Goal: Transaction & Acquisition: Purchase product/service

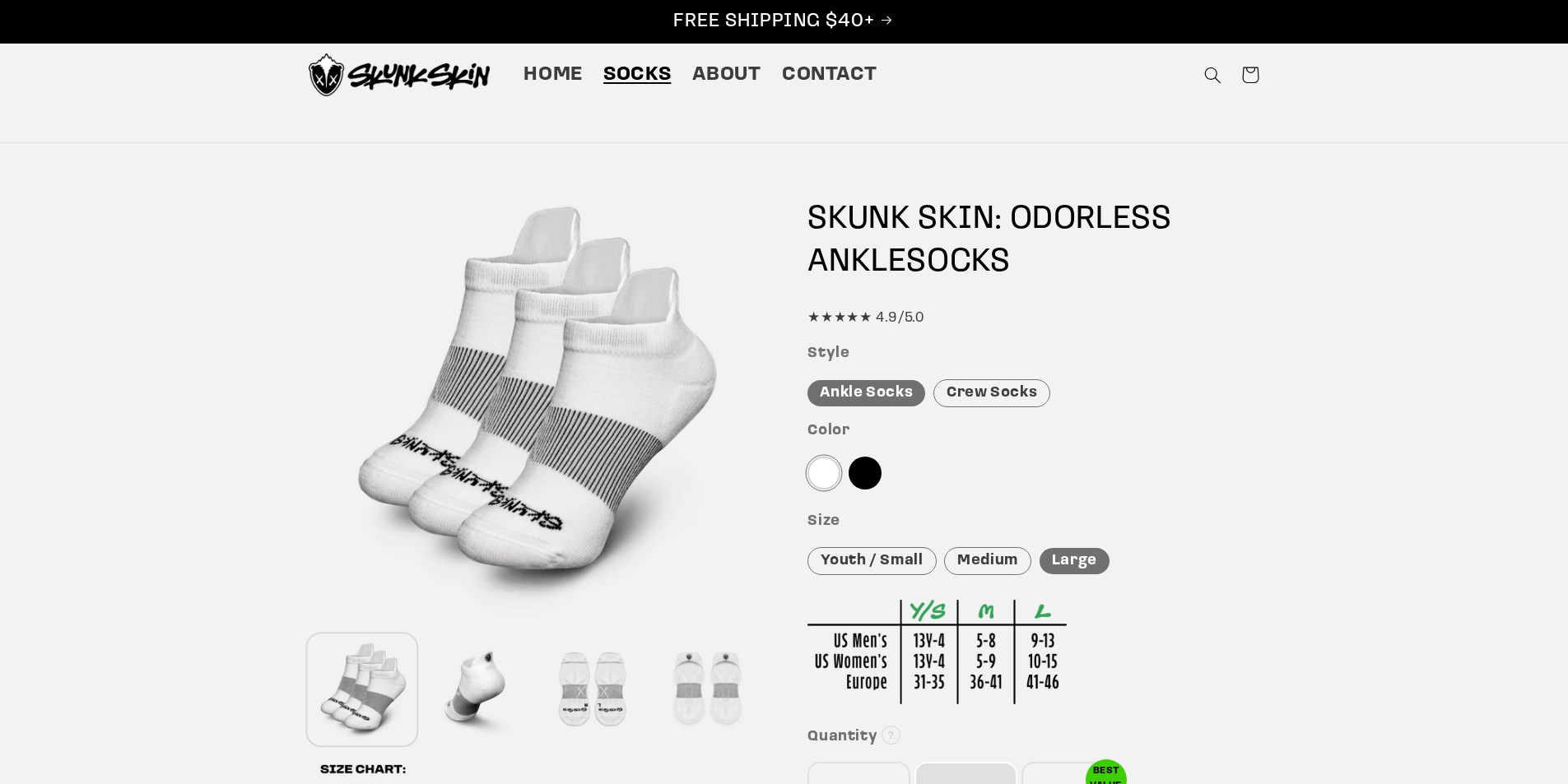
click at [481, 678] on div at bounding box center [478, 690] width 107 height 109
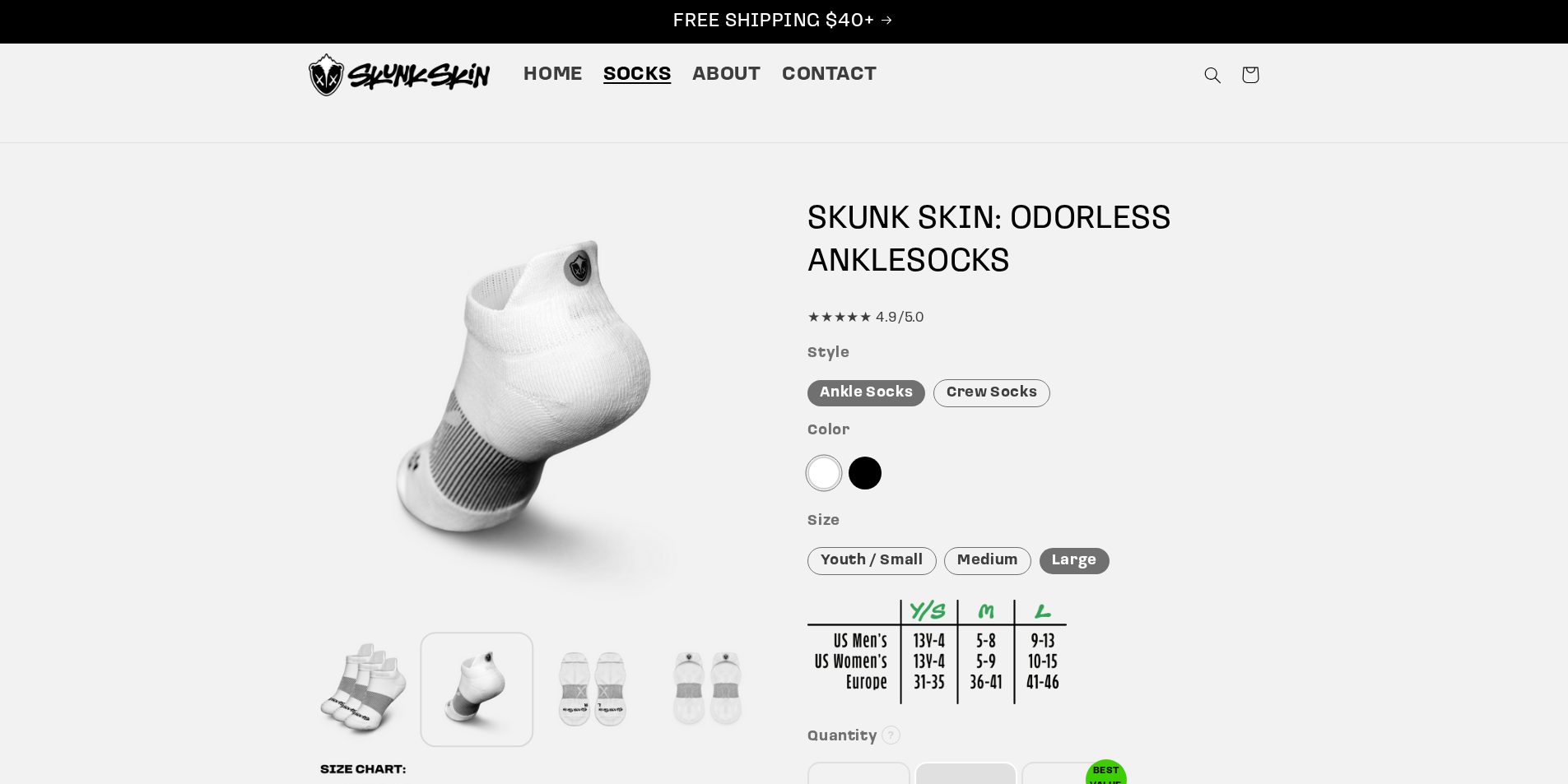
click at [589, 690] on div at bounding box center [592, 690] width 107 height 109
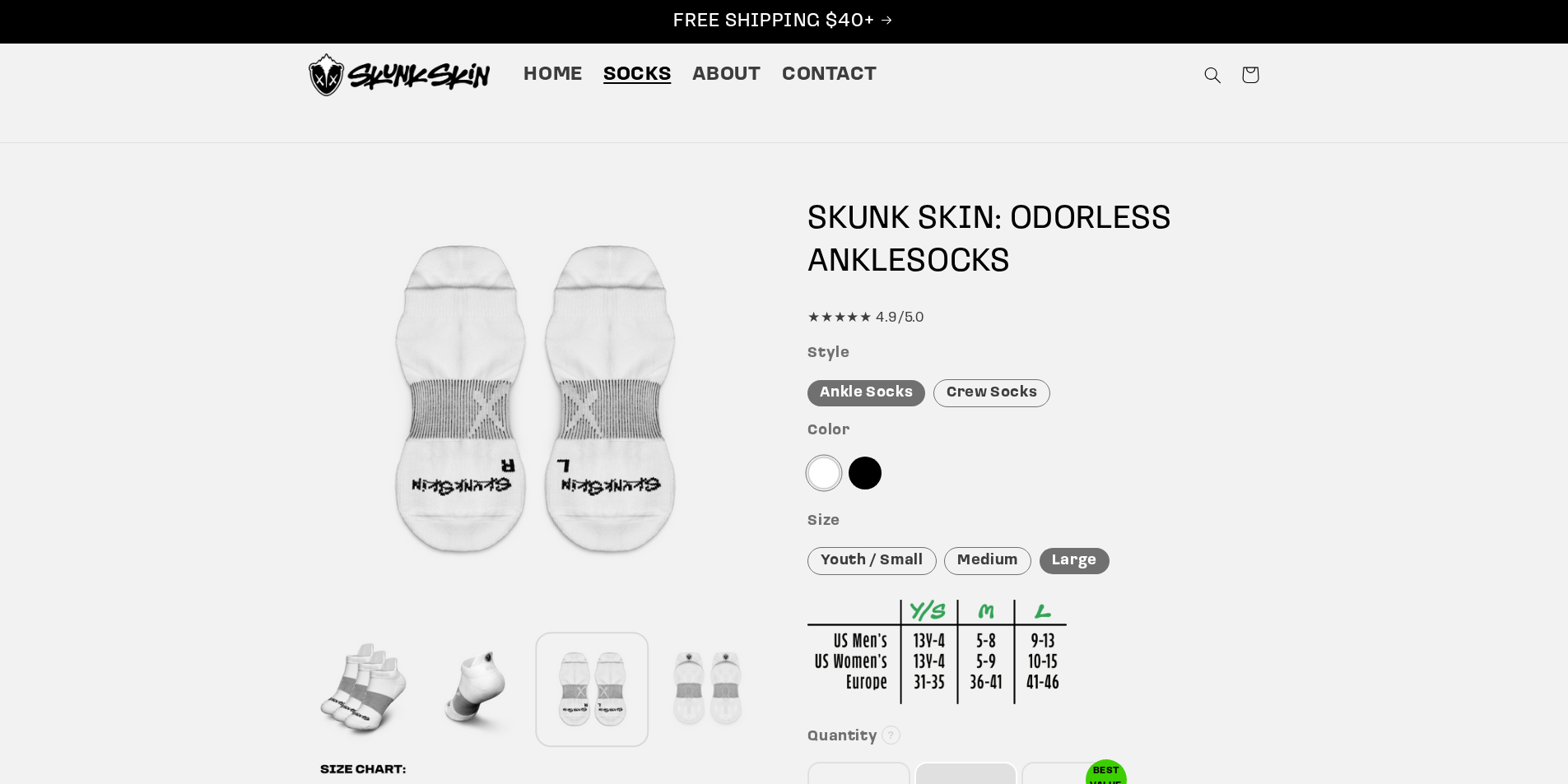
click at [703, 695] on div at bounding box center [707, 690] width 107 height 109
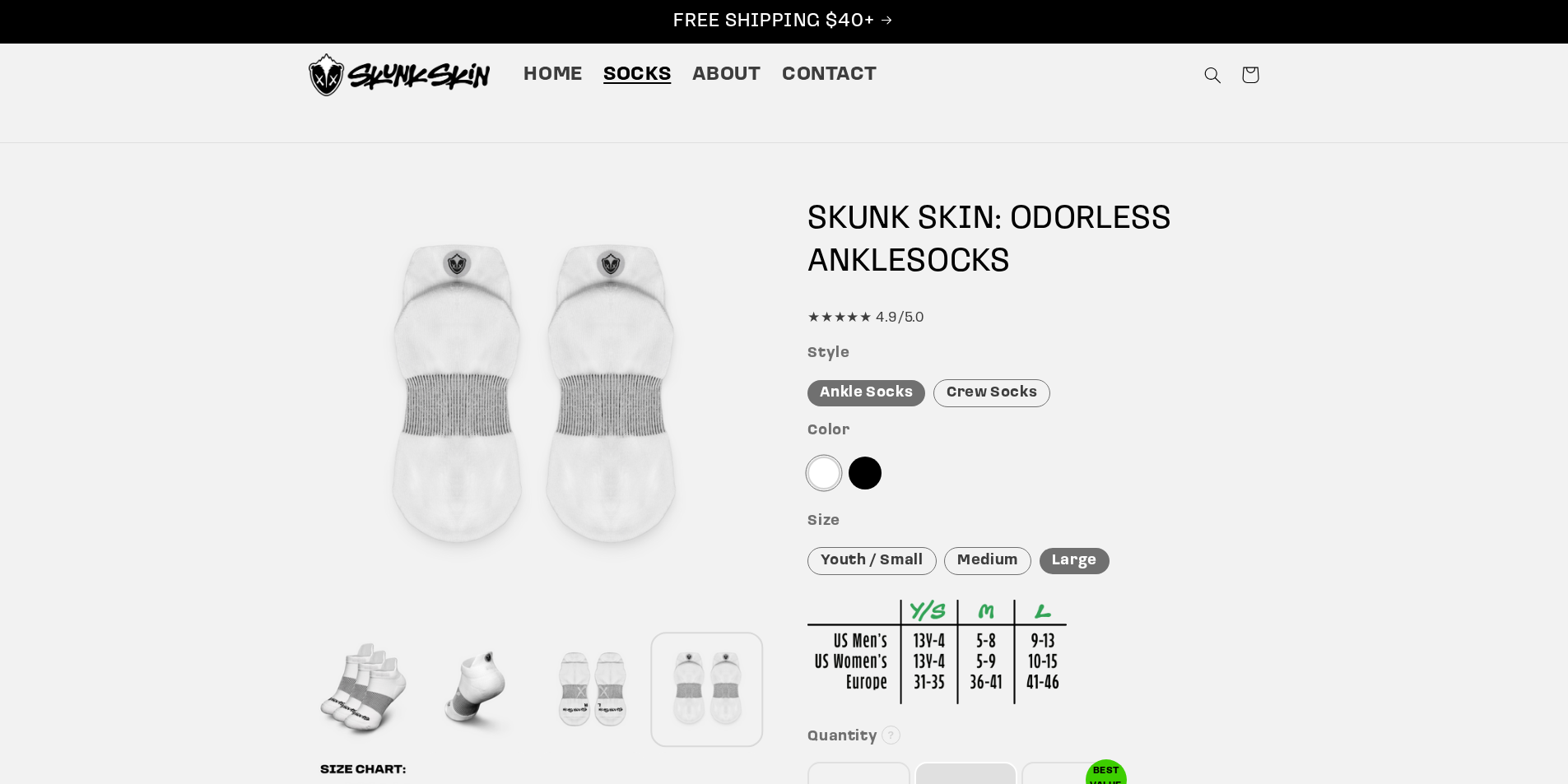
click at [821, 473] on div at bounding box center [823, 473] width 33 height 33
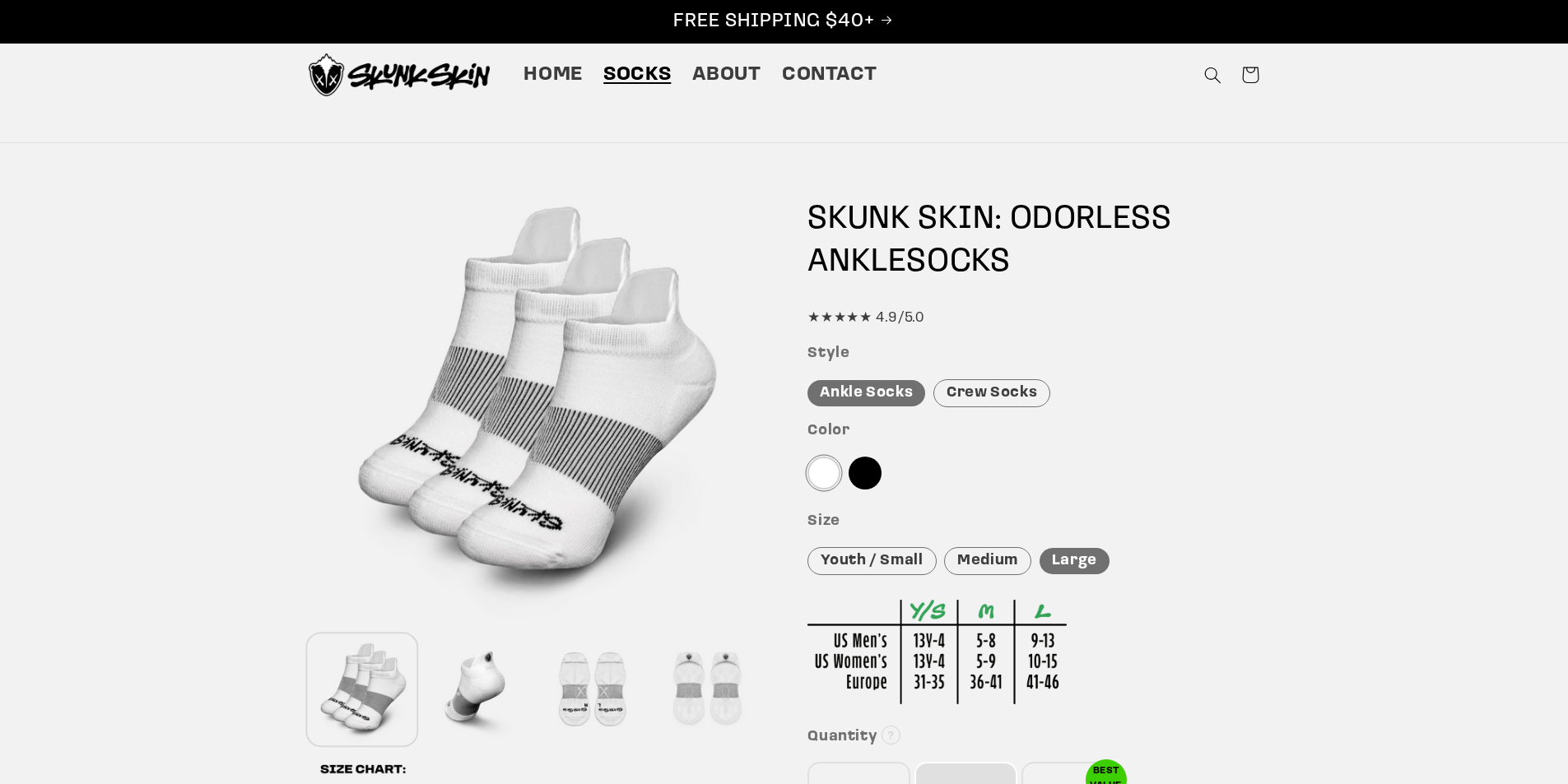
scroll to position [329, 0]
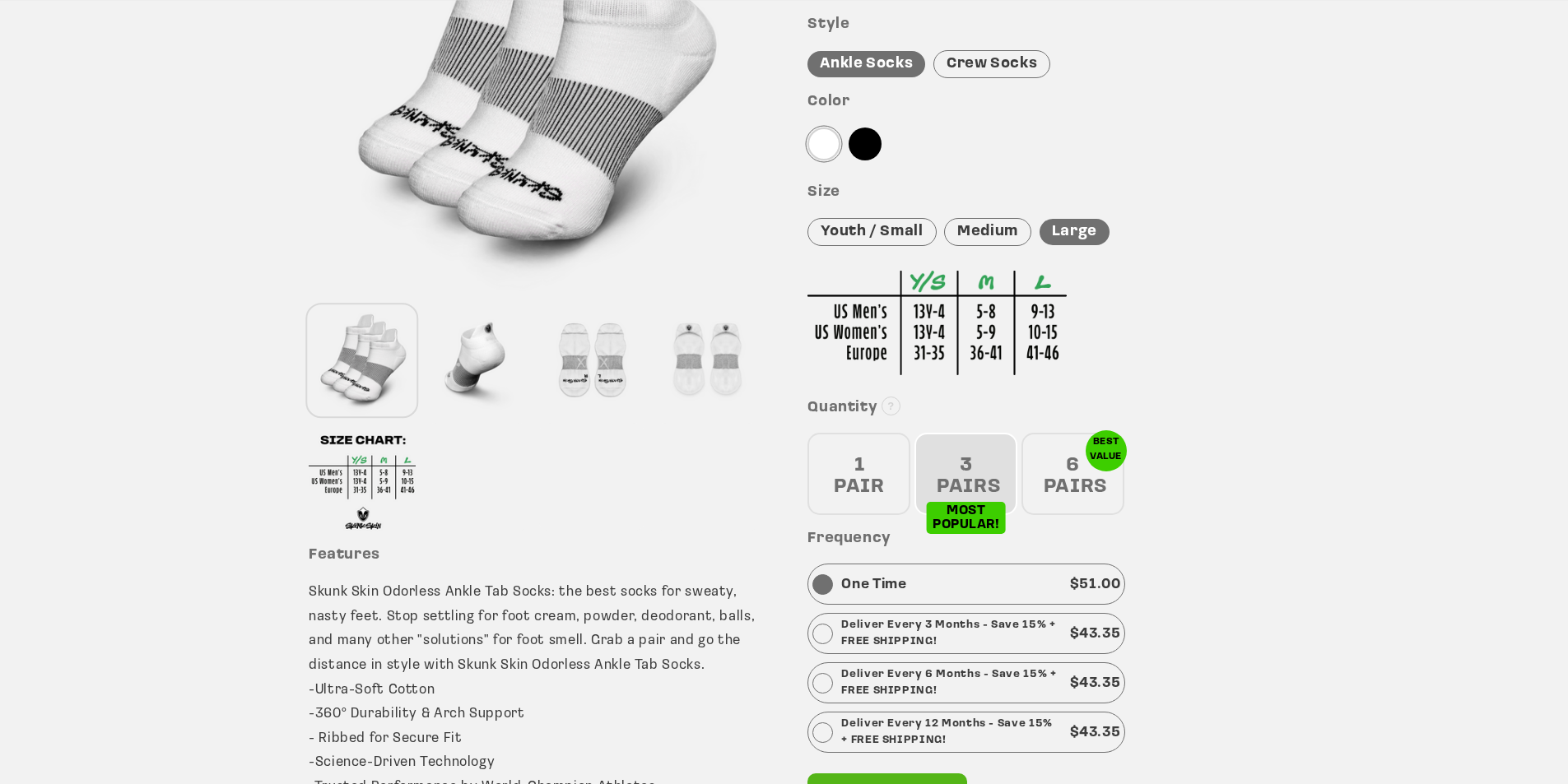
click at [1075, 481] on div "6 PAIRS" at bounding box center [1073, 474] width 103 height 83
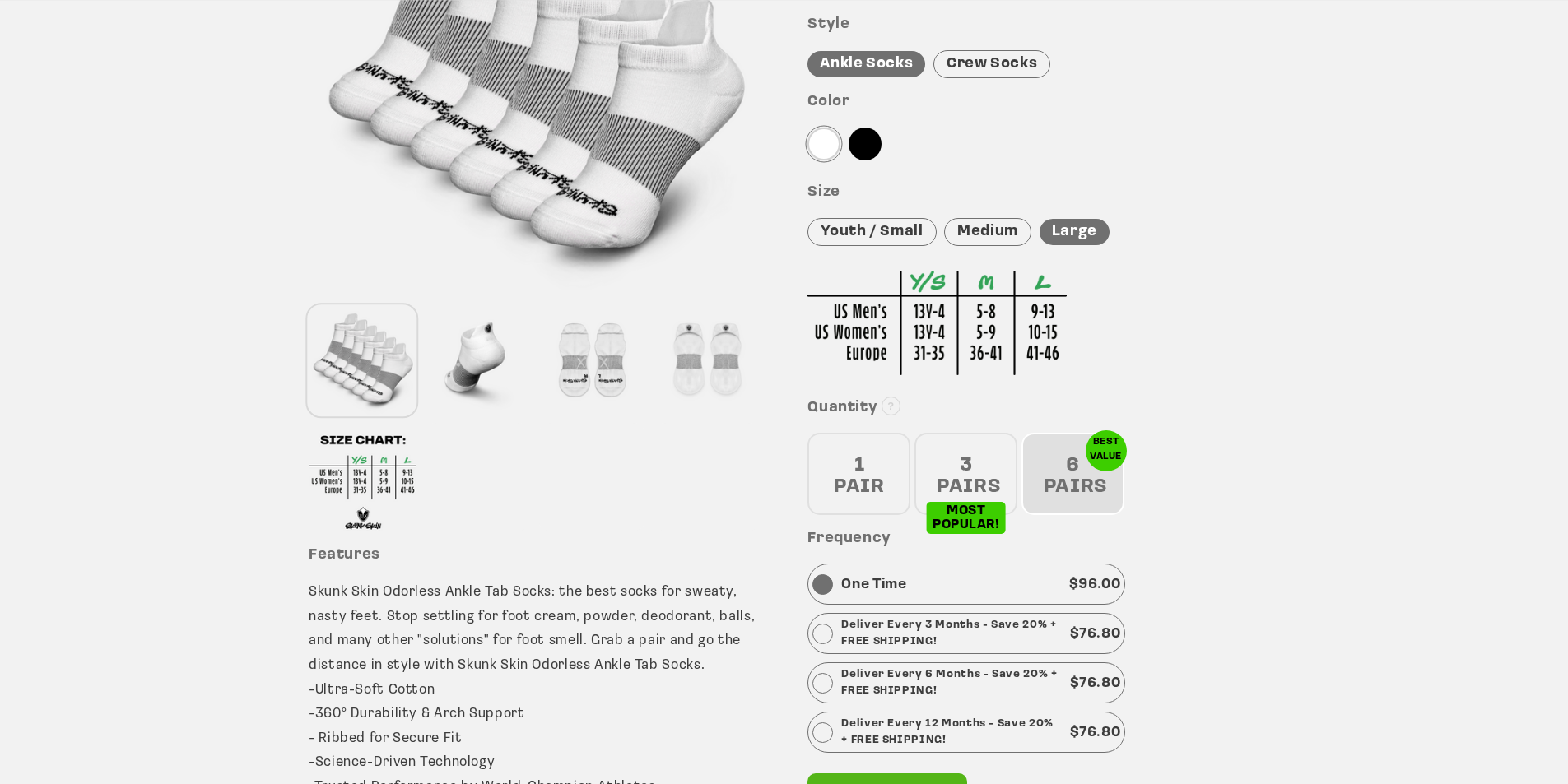
click at [968, 468] on div "3 PAIRS" at bounding box center [965, 474] width 103 height 83
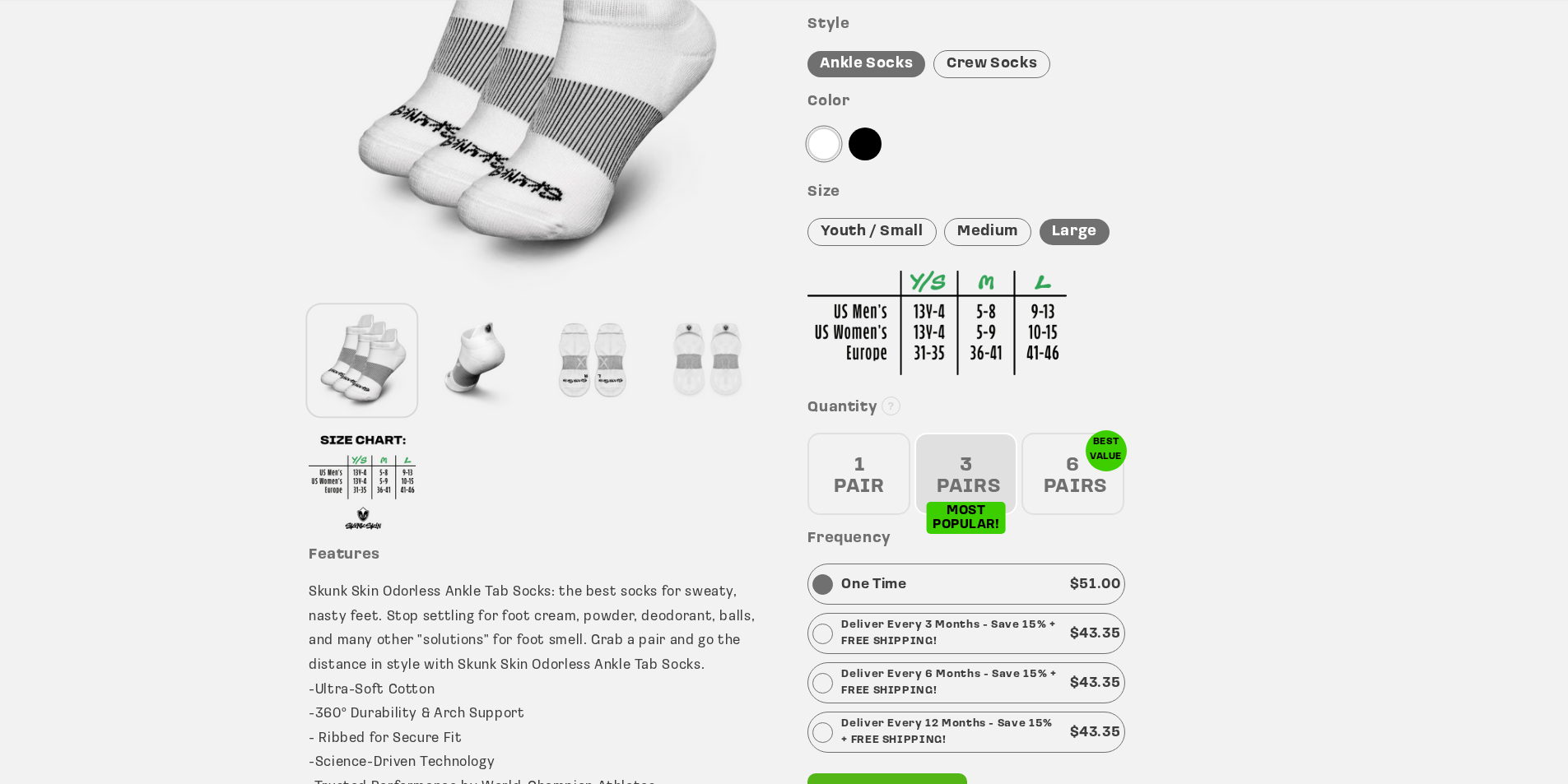
click at [1070, 471] on div "6 PAIRS" at bounding box center [1073, 474] width 103 height 83
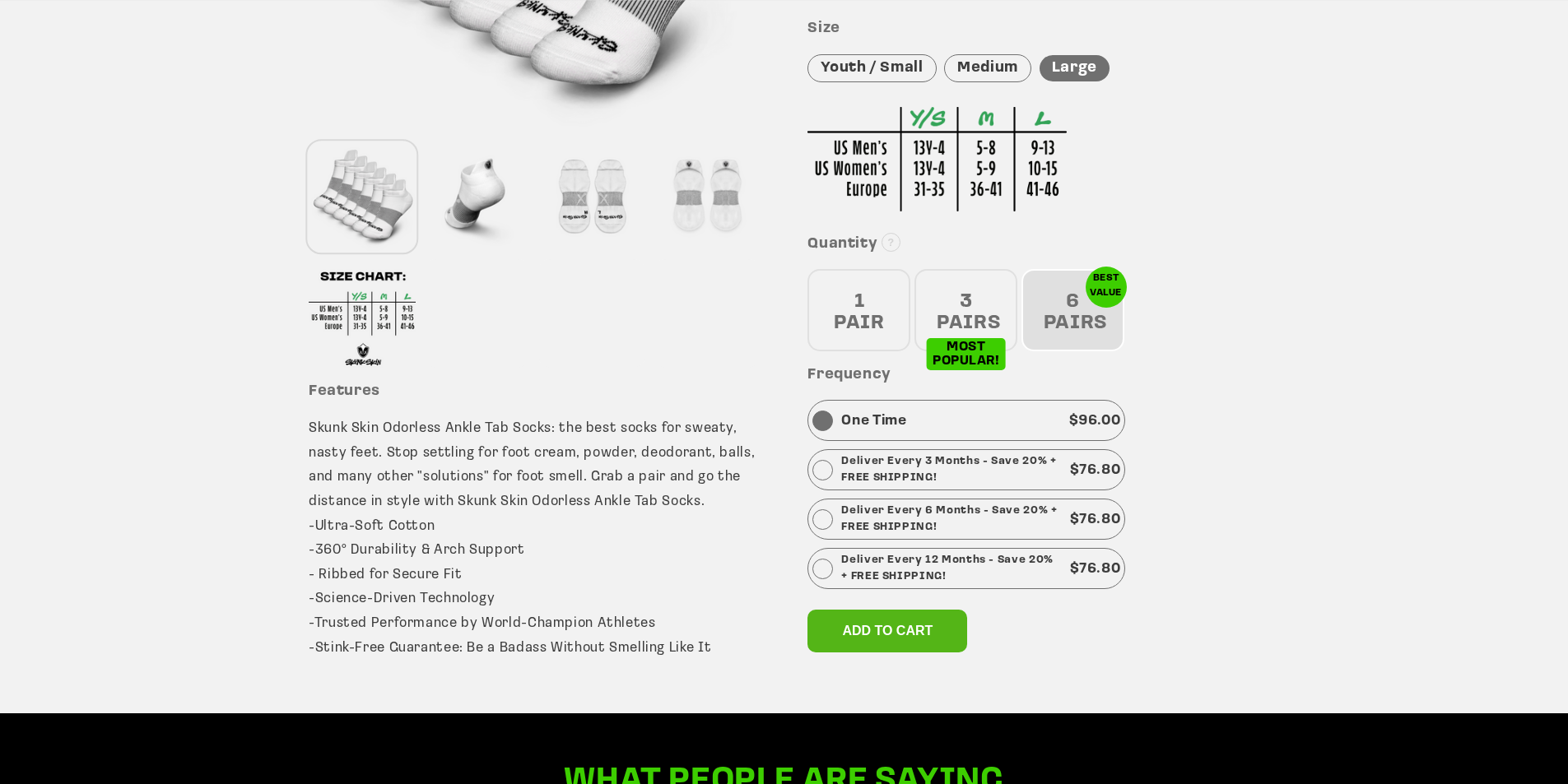
scroll to position [494, 0]
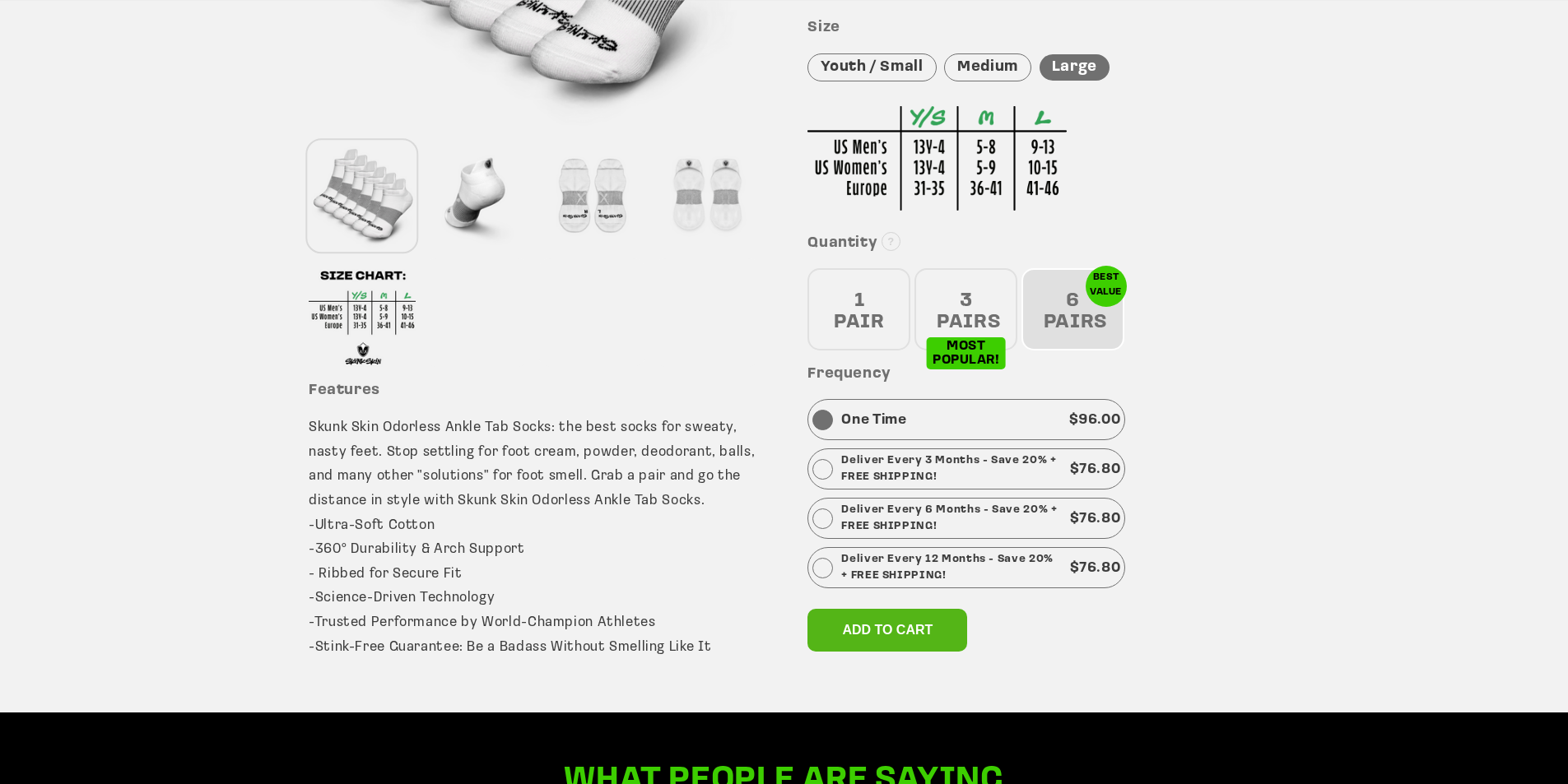
click at [1071, 329] on div "6 PAIRS" at bounding box center [1073, 309] width 103 height 83
